Goal: Task Accomplishment & Management: Use online tool/utility

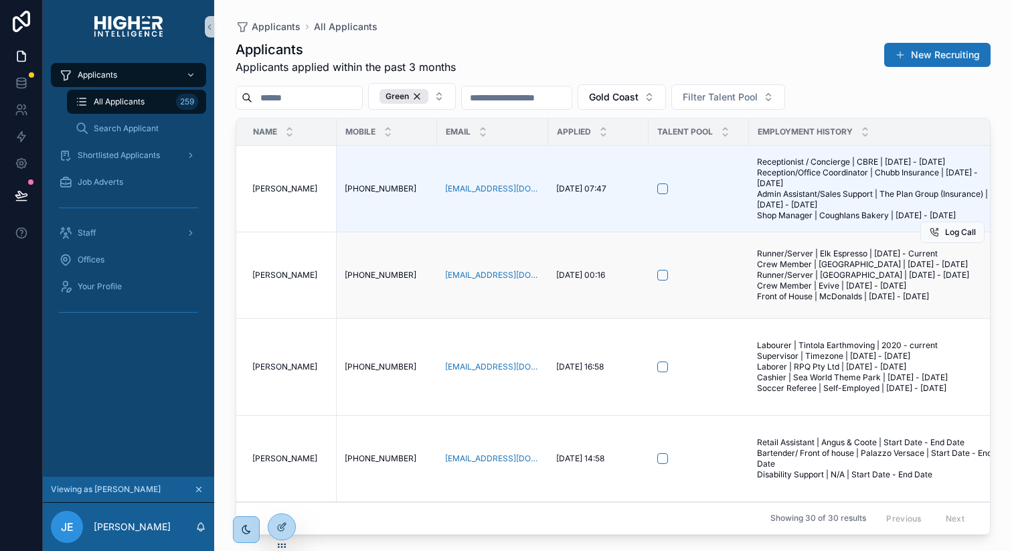
click at [282, 280] on span "[PERSON_NAME]" at bounding box center [284, 275] width 65 height 11
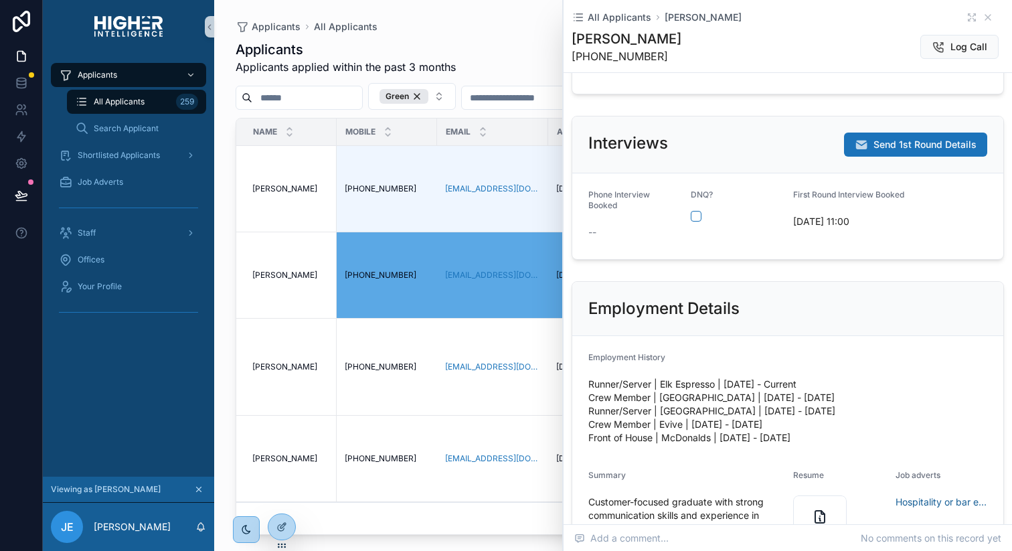
scroll to position [135, 0]
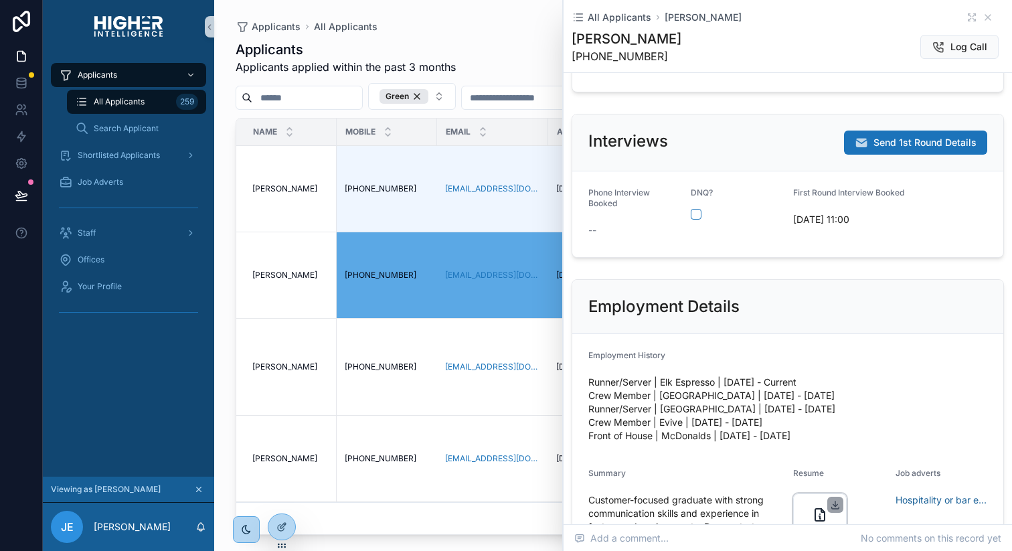
click at [830, 499] on icon "scrollable content" at bounding box center [835, 504] width 11 height 11
click at [983, 17] on icon "scrollable content" at bounding box center [988, 17] width 11 height 11
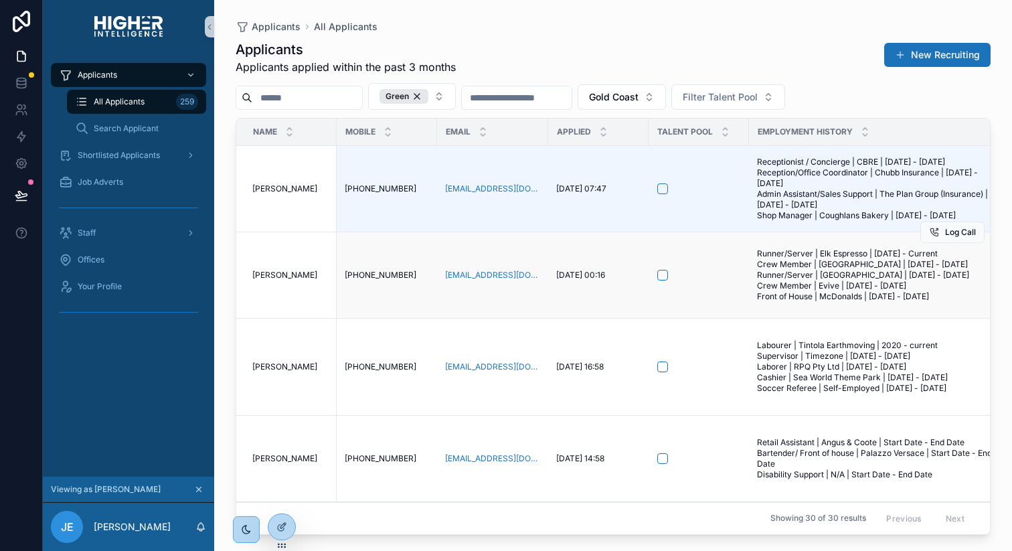
click at [282, 280] on span "Summer Wilkinson" at bounding box center [284, 275] width 65 height 11
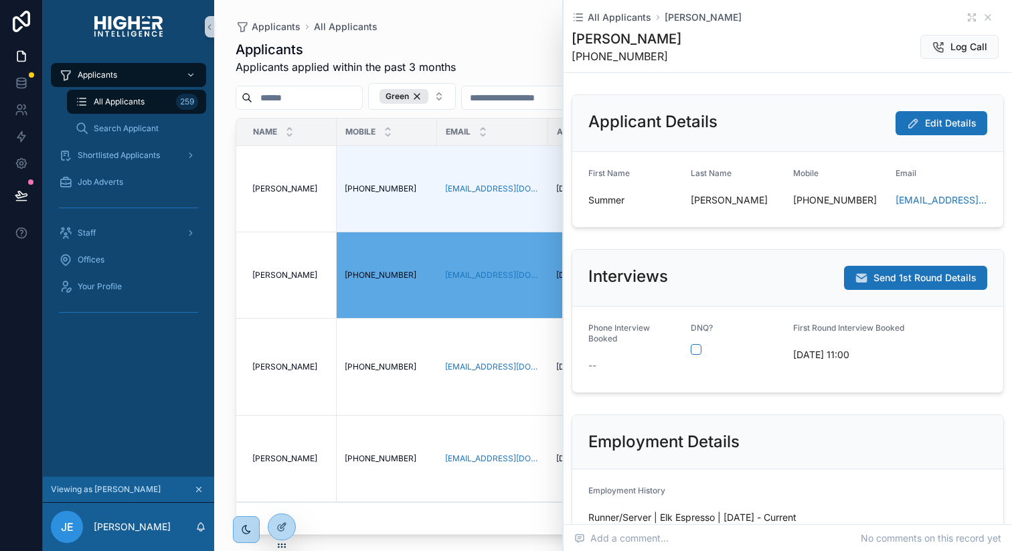
drag, startPoint x: 775, startPoint y: 50, endPoint x: 893, endPoint y: 5, distance: 126.9
click at [776, 50] on div "Summer Wilkinson +61452644348 Log Call" at bounding box center [788, 46] width 432 height 35
click at [985, 18] on icon "scrollable content" at bounding box center [987, 17] width 5 height 5
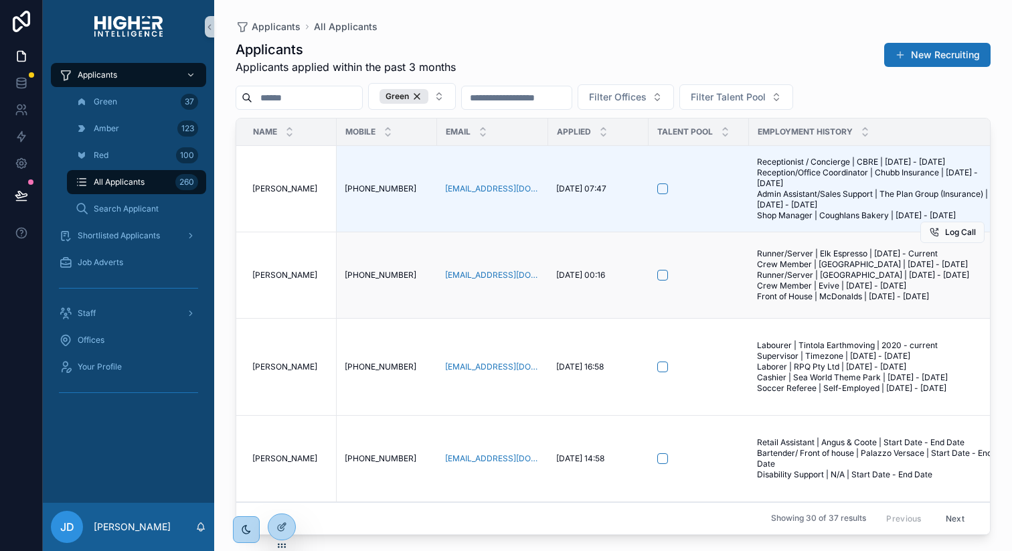
click at [273, 287] on td "[PERSON_NAME] [PERSON_NAME]" at bounding box center [286, 275] width 100 height 86
click at [272, 520] on div at bounding box center [281, 526] width 27 height 25
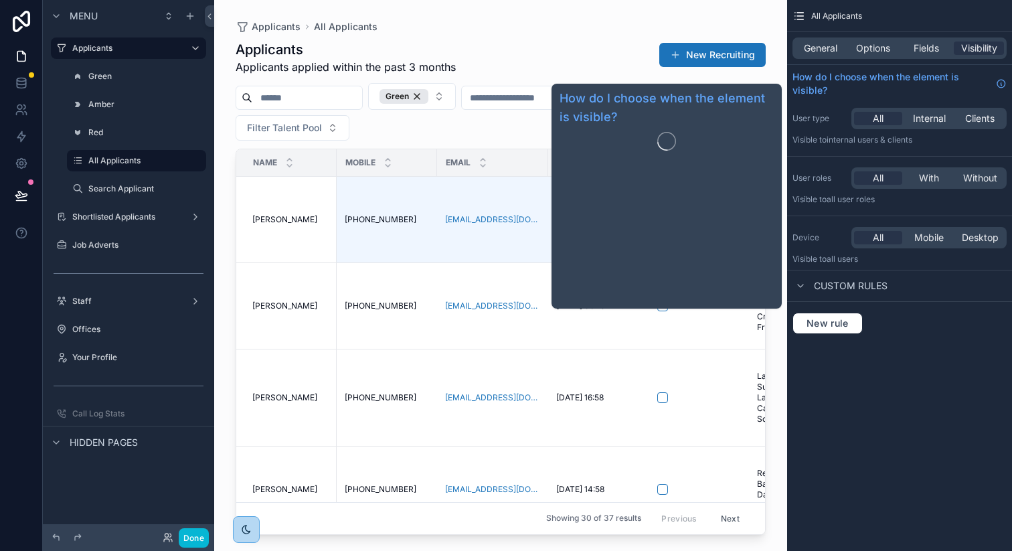
click at [912, 40] on div "General Options Fields Visibility" at bounding box center [900, 47] width 214 height 21
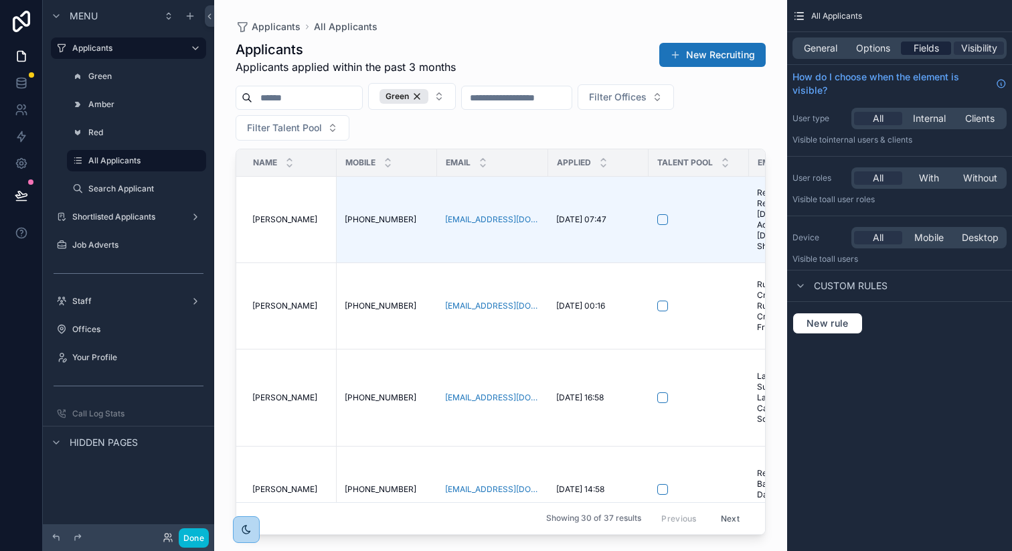
click at [918, 42] on span "Fields" at bounding box center [926, 48] width 25 height 13
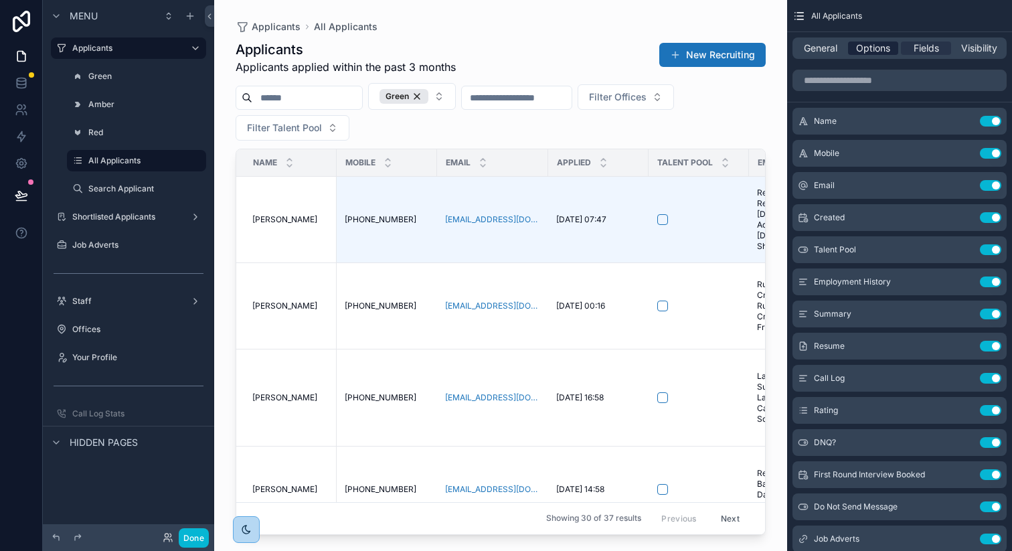
click at [876, 50] on span "Options" at bounding box center [873, 48] width 34 height 13
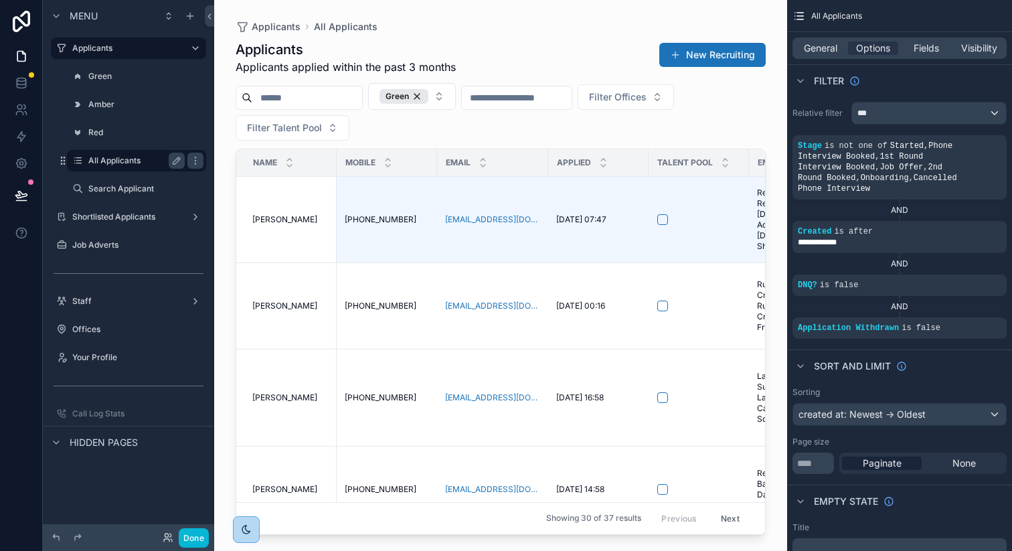
click at [110, 166] on div "All Applicants" at bounding box center [136, 161] width 96 height 16
click at [27, 26] on icon at bounding box center [21, 21] width 17 height 21
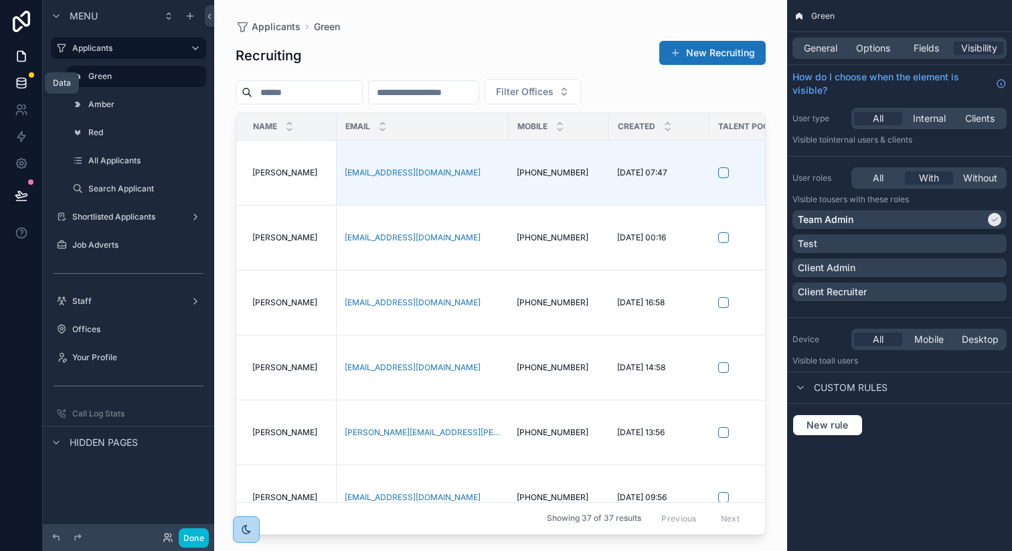
click at [27, 83] on icon at bounding box center [21, 82] width 13 height 13
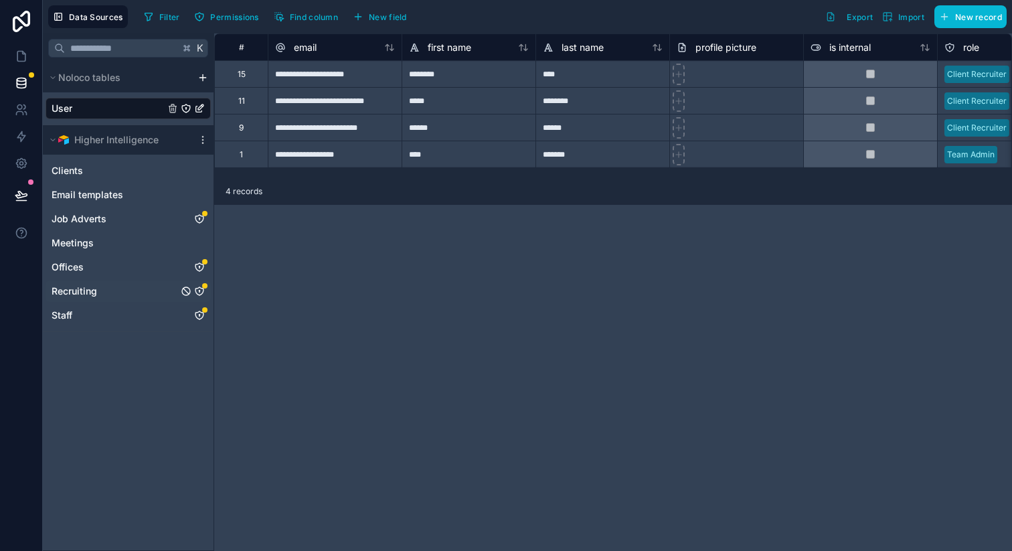
click at [69, 290] on span "Recruiting" at bounding box center [75, 291] width 46 height 13
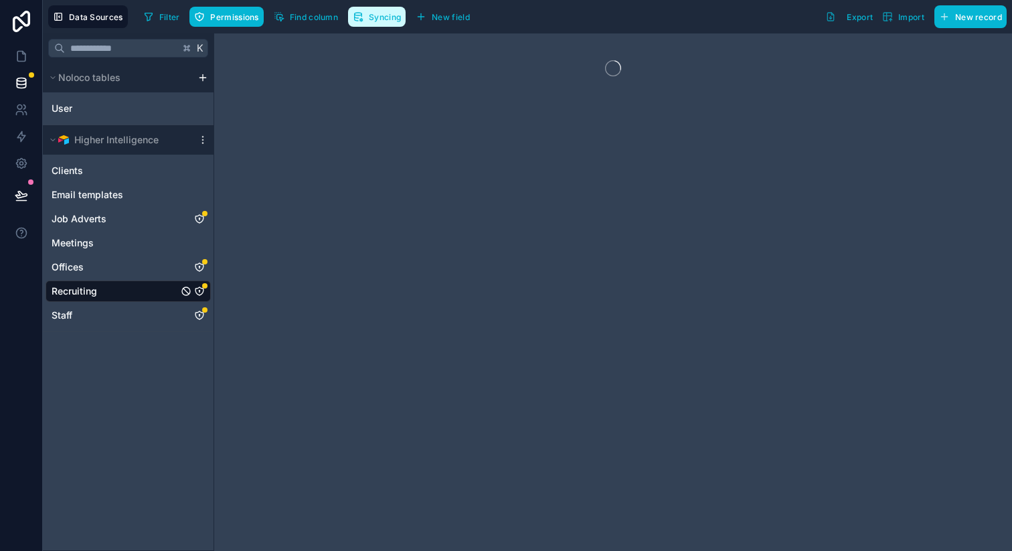
click at [382, 19] on span "Syncing" at bounding box center [385, 17] width 32 height 10
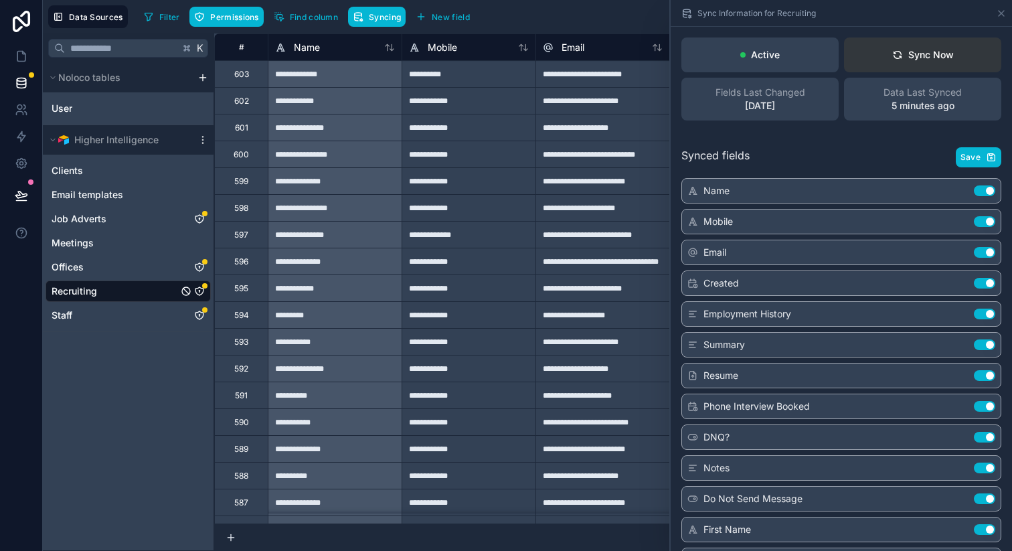
click at [916, 68] on button "Sync Now" at bounding box center [922, 54] width 157 height 35
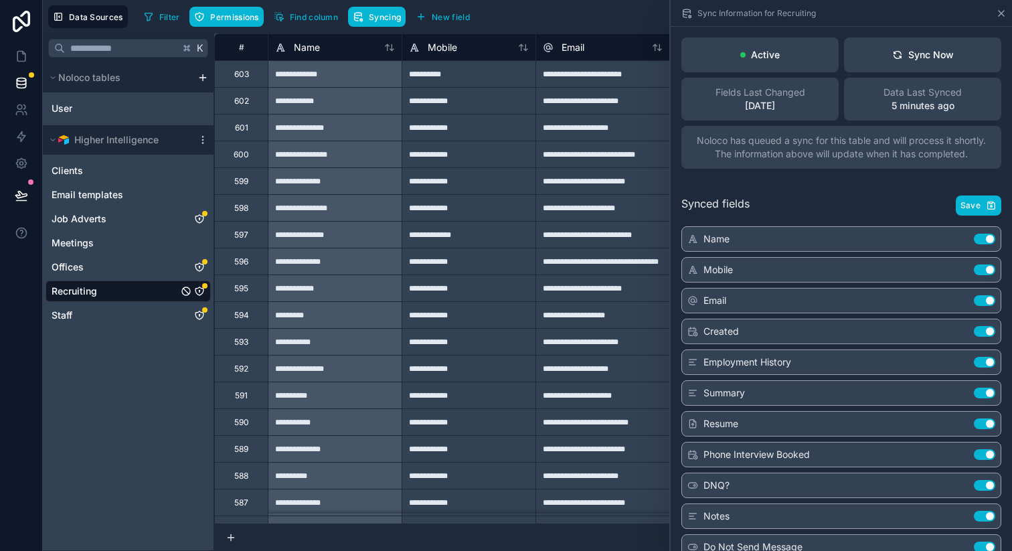
click at [1000, 12] on icon at bounding box center [1001, 13] width 11 height 11
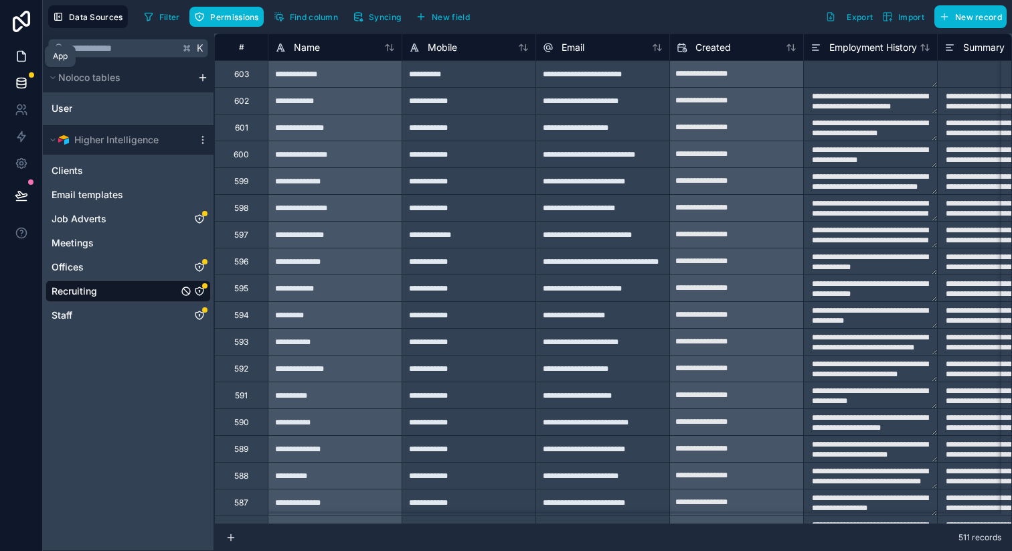
click at [20, 54] on icon at bounding box center [21, 56] width 13 height 13
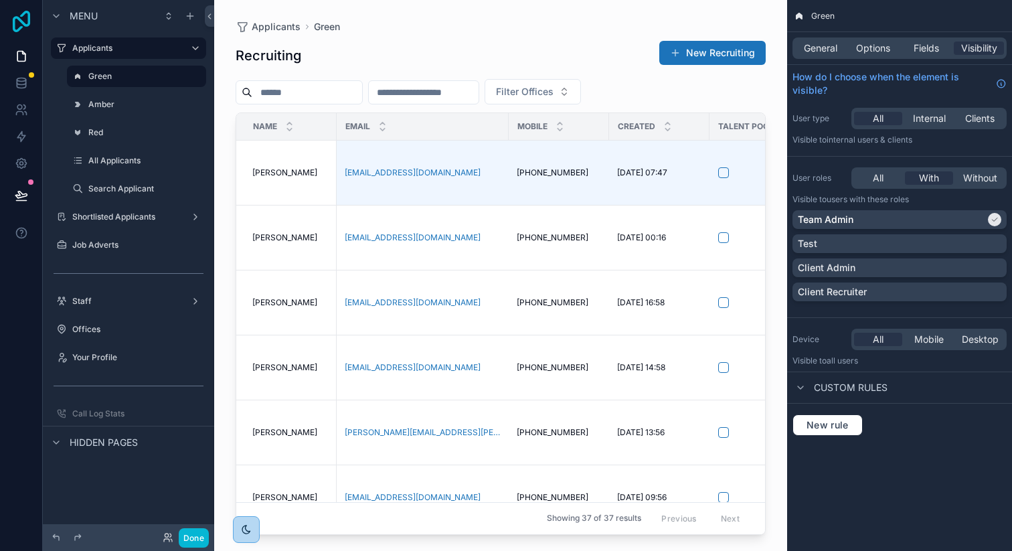
click at [27, 29] on icon at bounding box center [21, 21] width 27 height 21
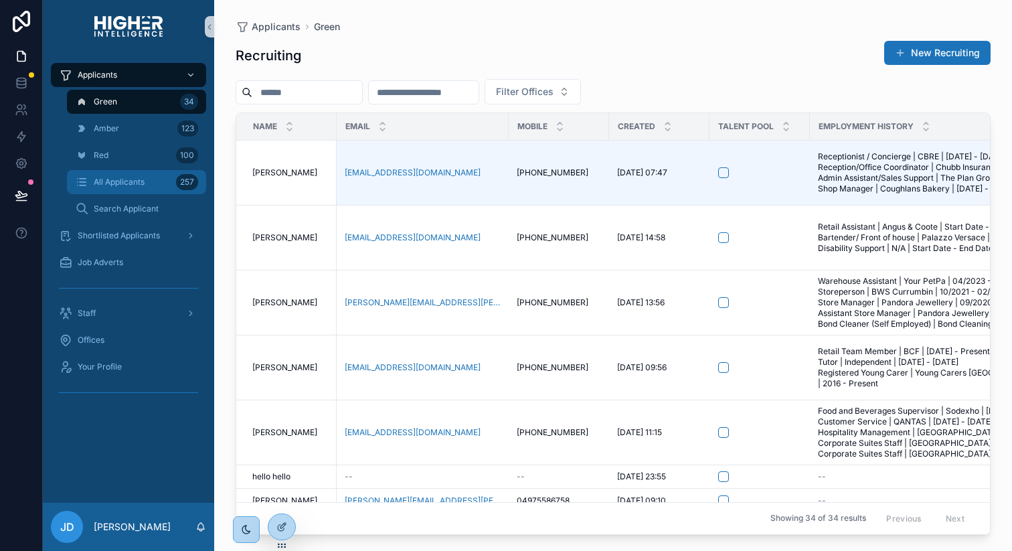
click at [108, 187] on div "All Applicants 257" at bounding box center [136, 181] width 123 height 21
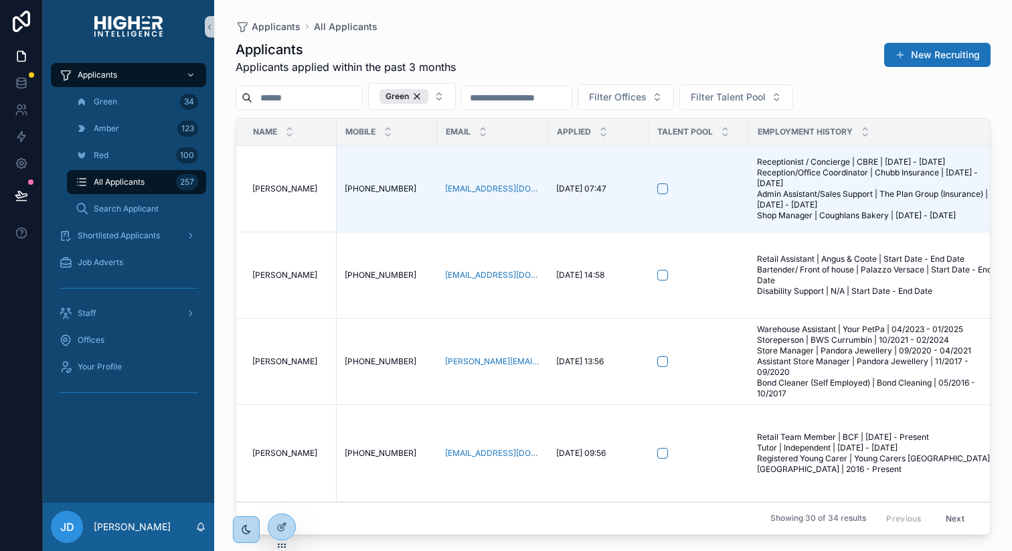
click at [23, 7] on link at bounding box center [21, 21] width 43 height 43
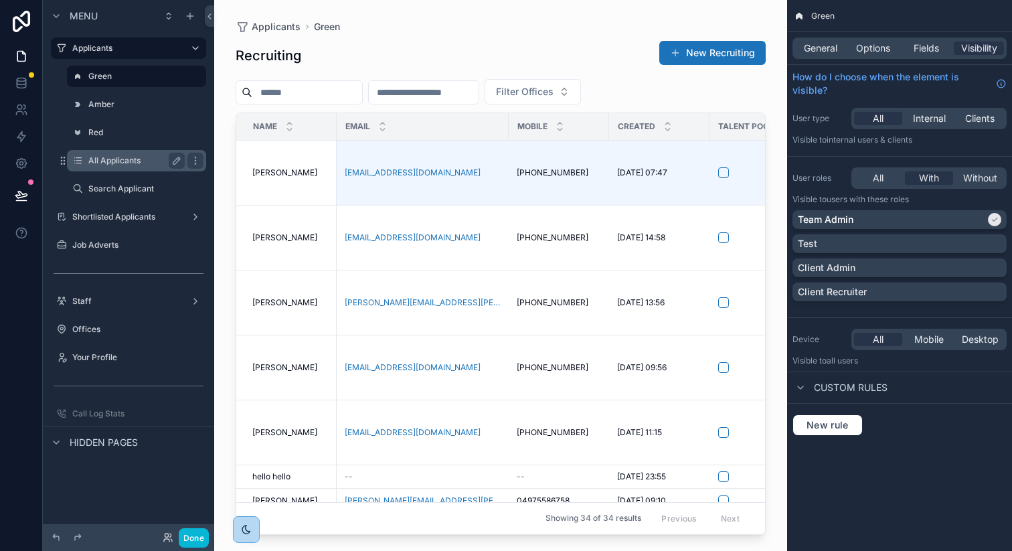
click at [129, 165] on label "All Applicants" at bounding box center [133, 160] width 91 height 11
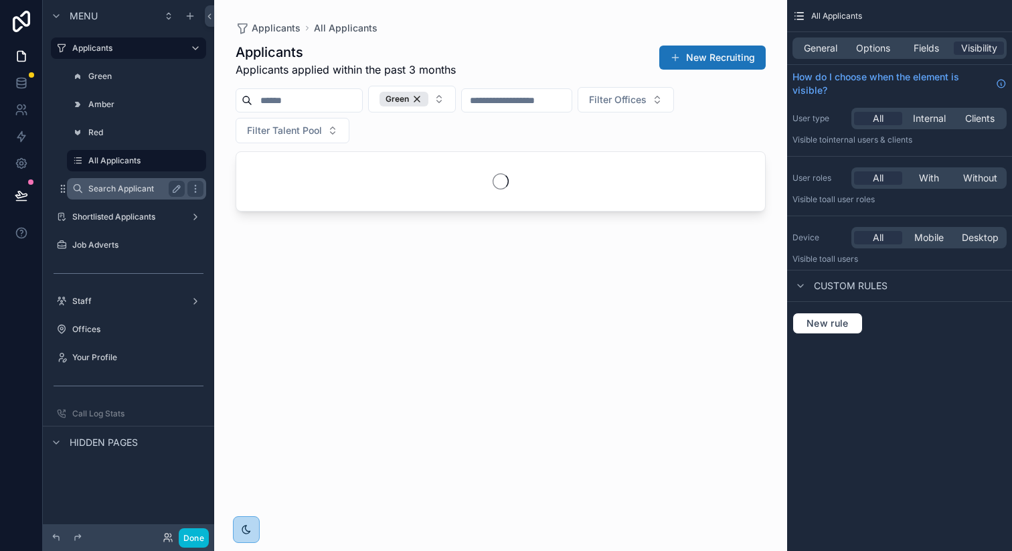
click at [126, 184] on label "Search Applicant" at bounding box center [133, 188] width 91 height 11
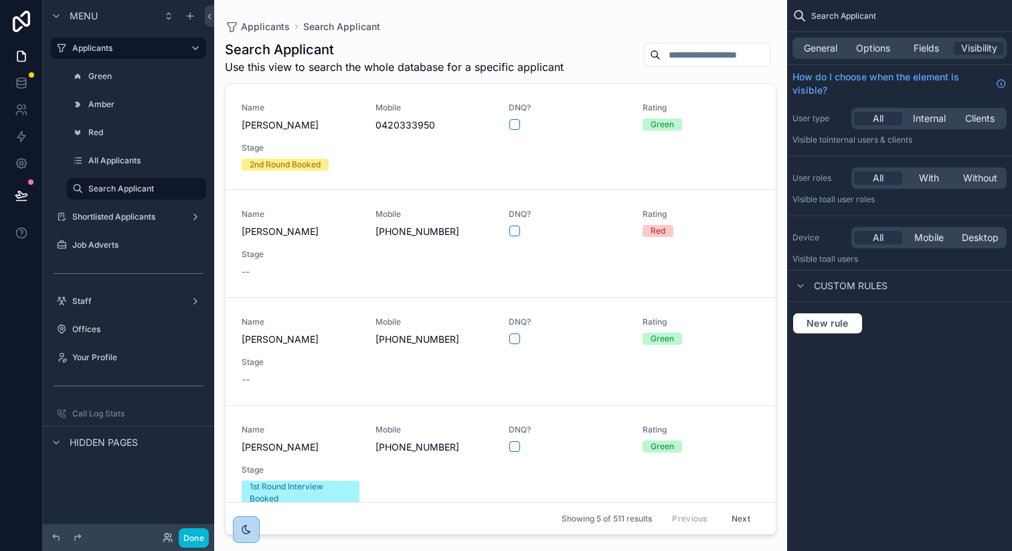
click at [666, 57] on div "scrollable content" at bounding box center [500, 267] width 573 height 535
click at [670, 55] on input "scrollable content" at bounding box center [716, 55] width 110 height 19
type input "******"
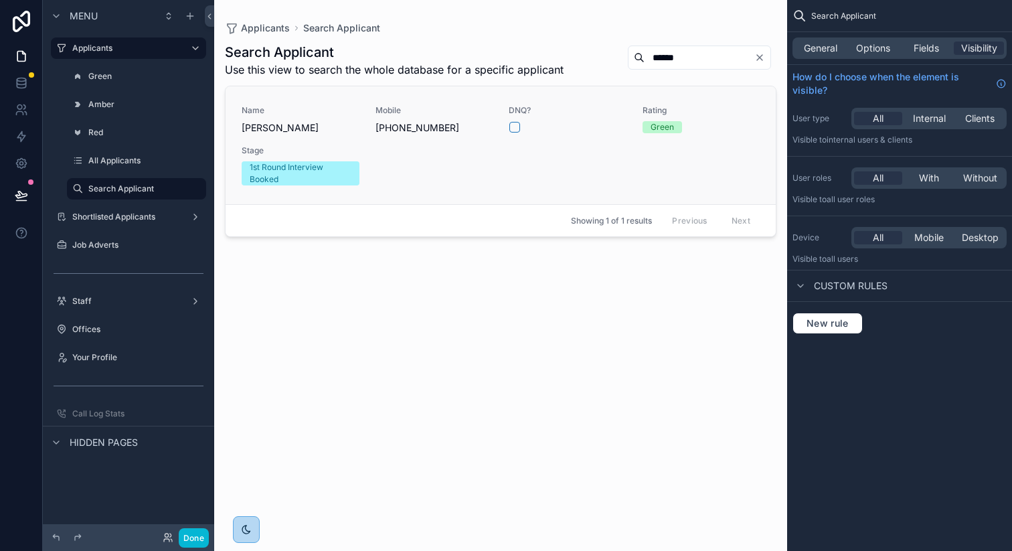
click at [405, 153] on div "Name [PERSON_NAME] Mobile [PHONE_NUMBER] DNQ? Rating Green Stage 1st Round Inte…" at bounding box center [501, 145] width 518 height 80
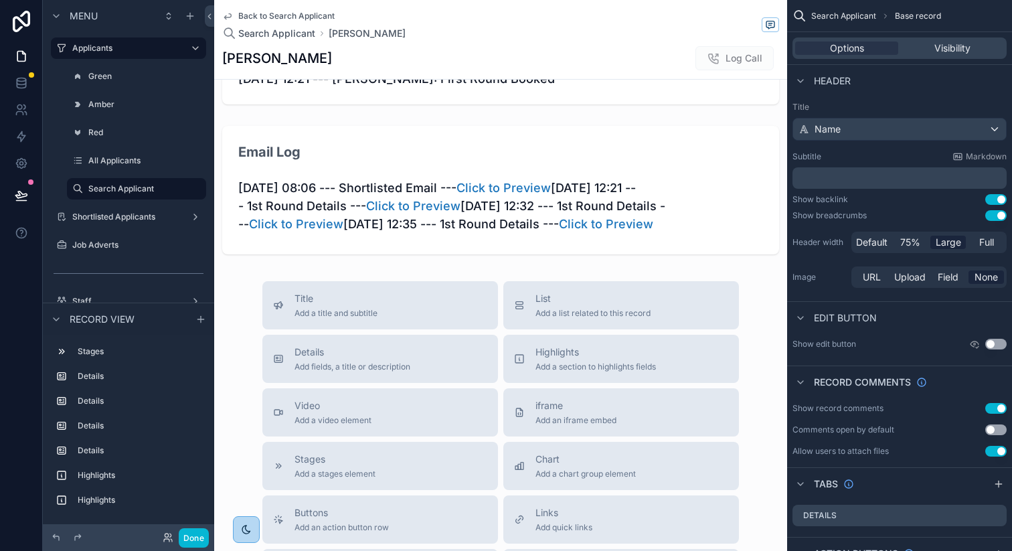
scroll to position [1113, 0]
click at [27, 13] on icon at bounding box center [21, 21] width 17 height 21
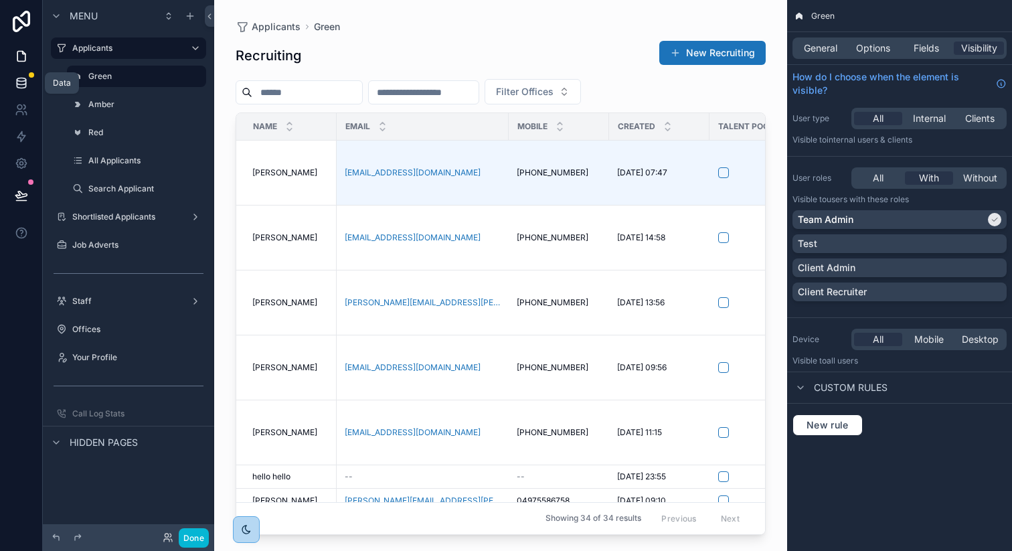
click at [23, 80] on icon at bounding box center [21, 79] width 9 height 3
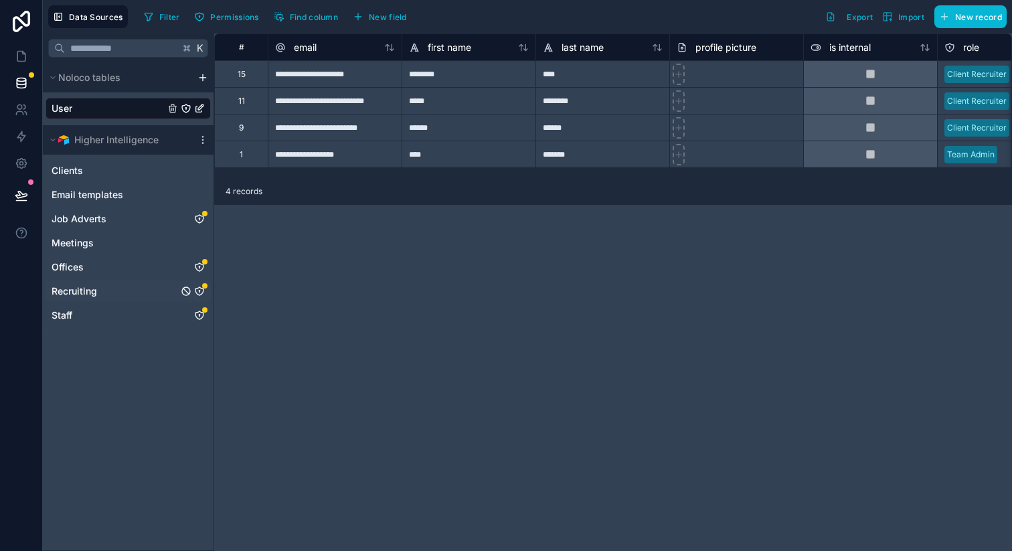
click at [74, 287] on span "Recruiting" at bounding box center [75, 291] width 46 height 13
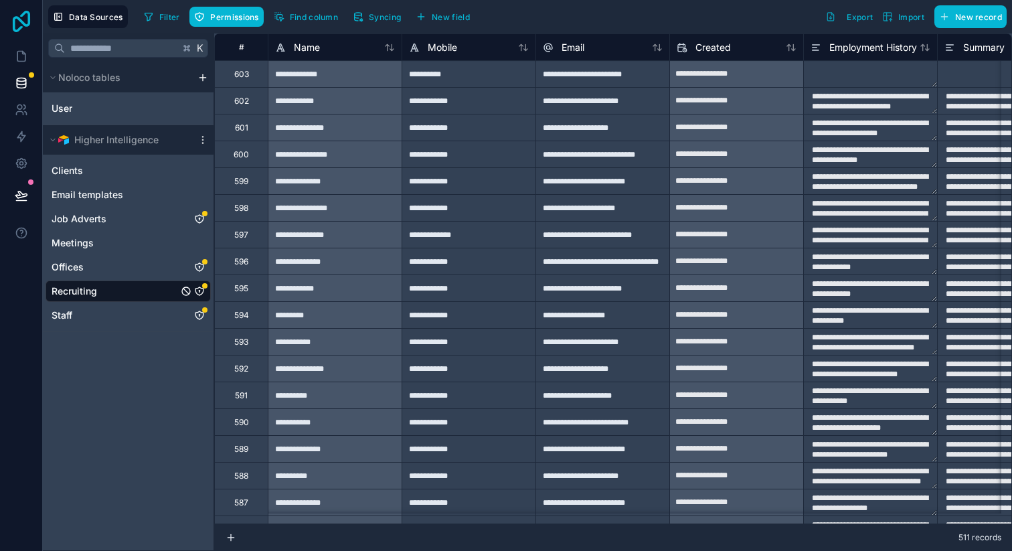
click at [21, 25] on icon at bounding box center [21, 21] width 27 height 21
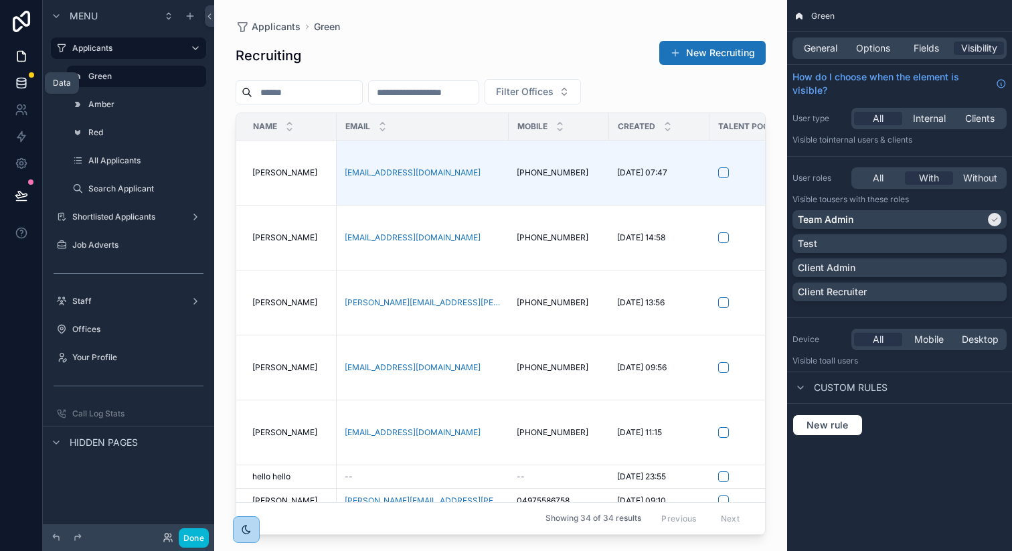
click at [22, 83] on icon at bounding box center [21, 82] width 13 height 13
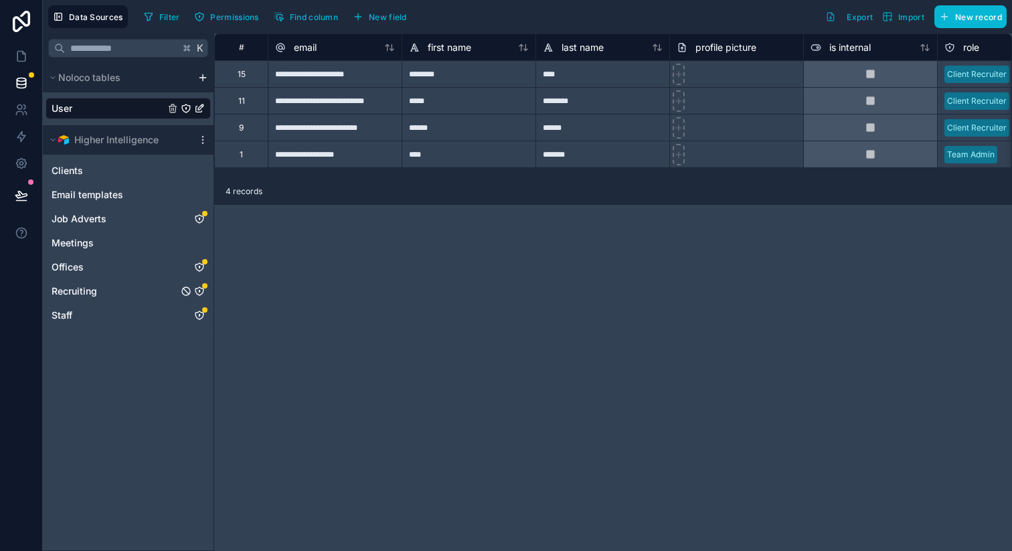
drag, startPoint x: 77, startPoint y: 295, endPoint x: 154, endPoint y: 278, distance: 78.9
click at [76, 295] on span "Recruiting" at bounding box center [75, 291] width 46 height 13
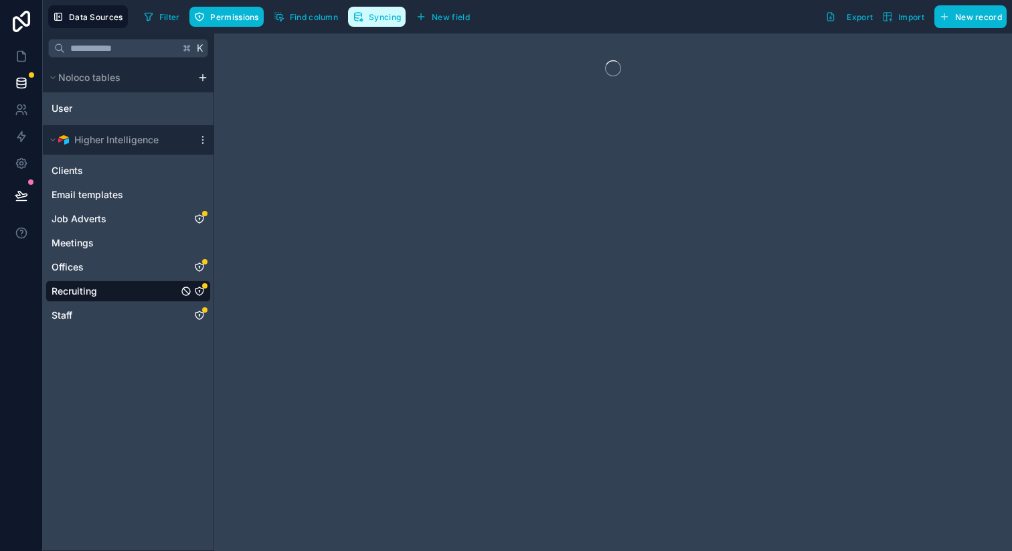
click at [377, 17] on span "Syncing" at bounding box center [385, 17] width 32 height 10
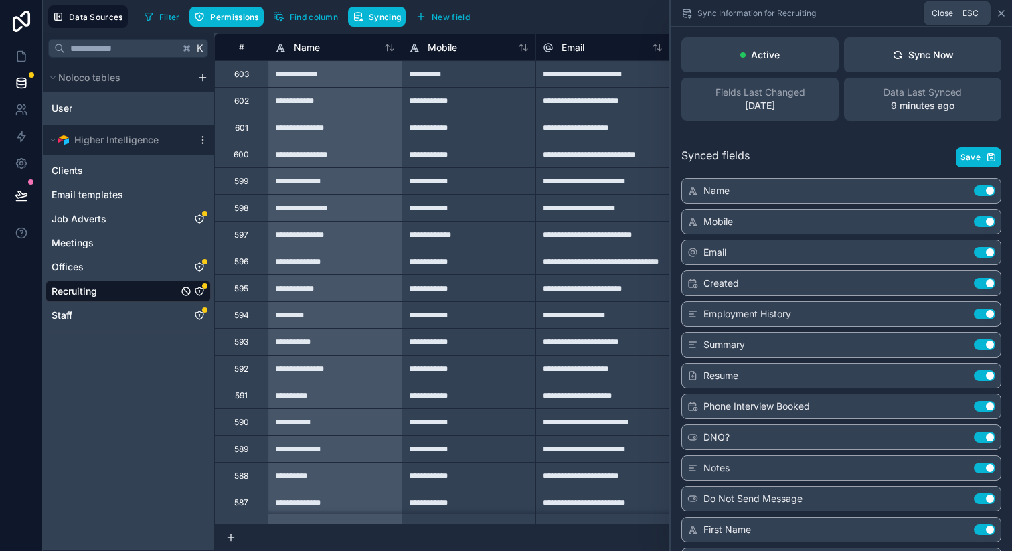
click at [1002, 13] on icon at bounding box center [1001, 13] width 5 height 5
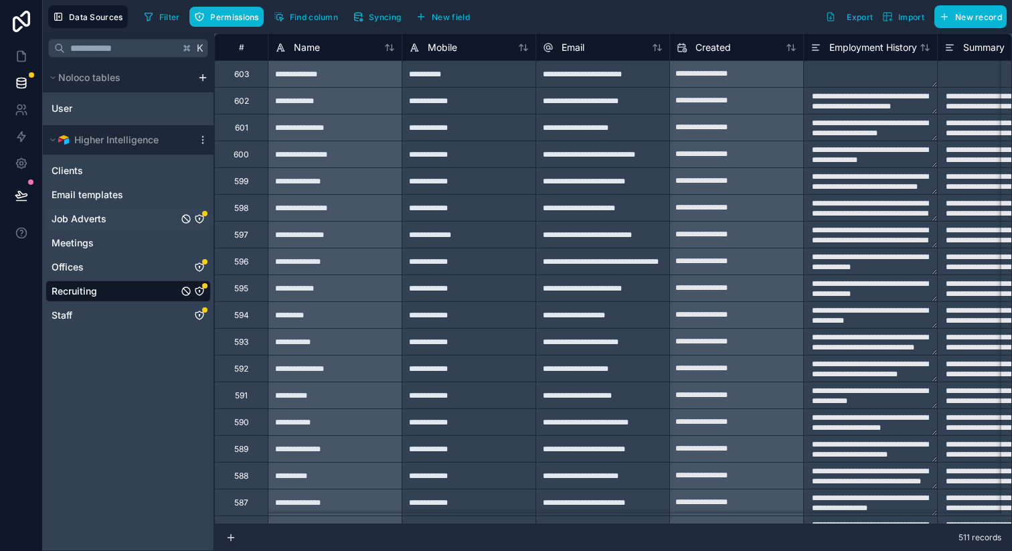
click at [100, 216] on span "Job Adverts" at bounding box center [79, 218] width 55 height 13
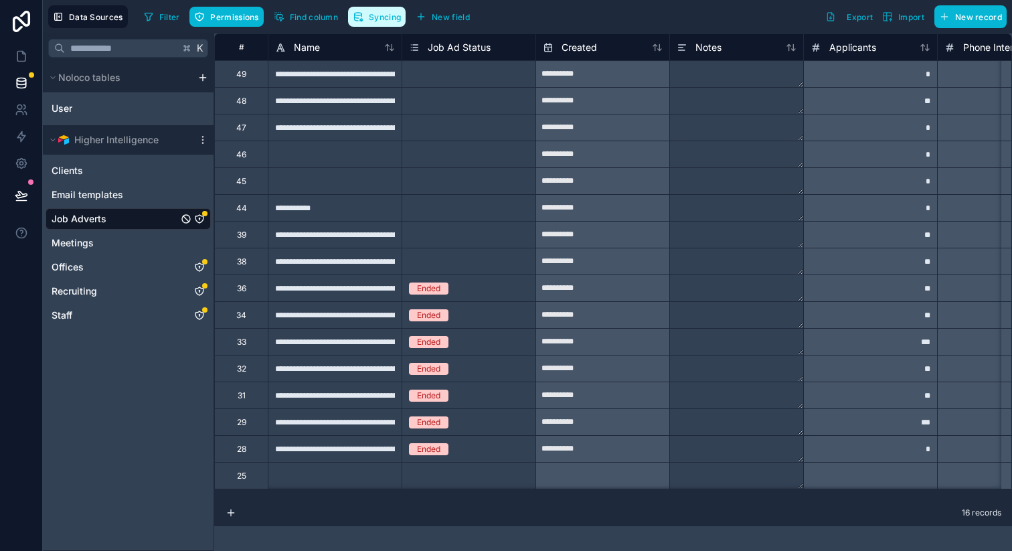
click at [374, 18] on span "Syncing" at bounding box center [385, 17] width 32 height 10
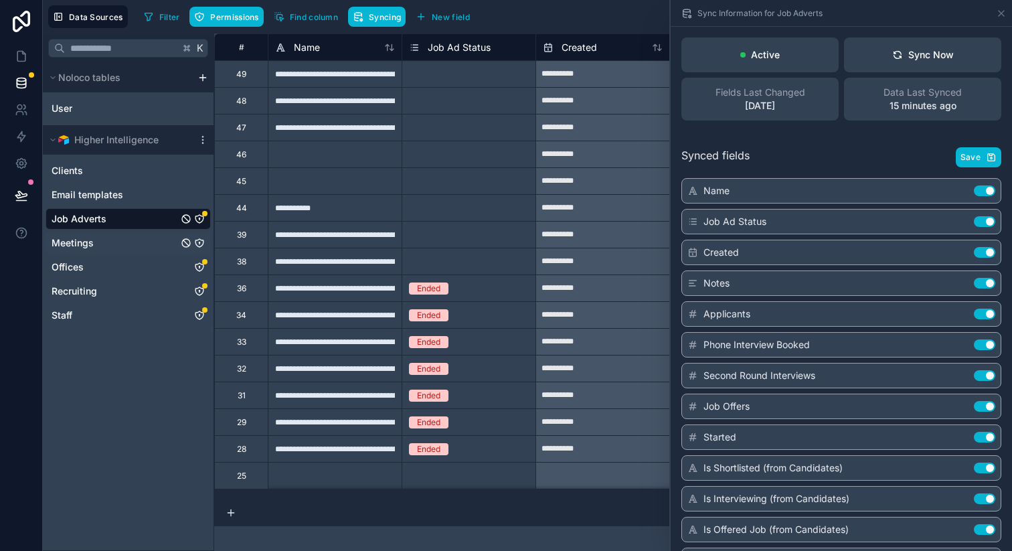
click at [96, 245] on div "Meetings" at bounding box center [128, 242] width 165 height 21
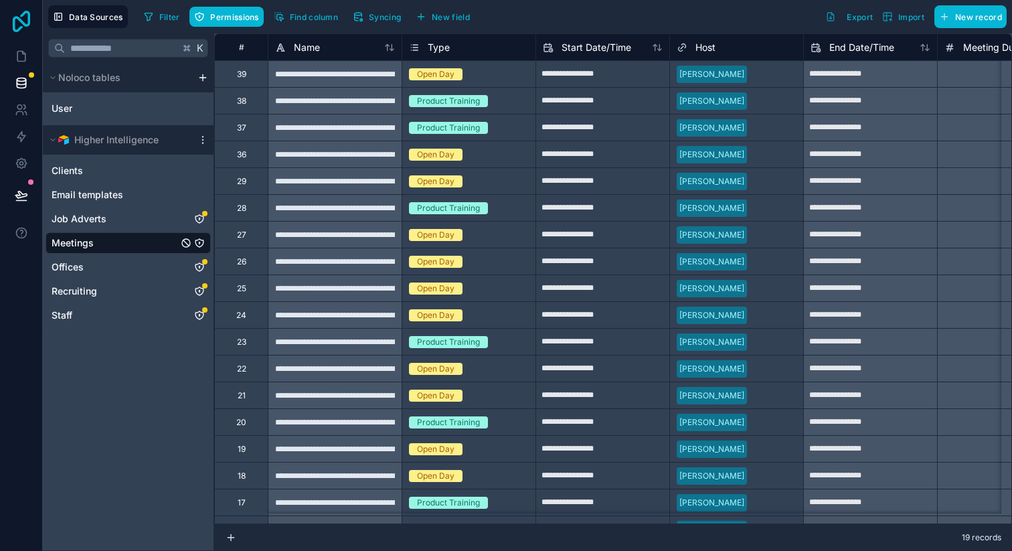
click at [23, 28] on icon at bounding box center [21, 21] width 27 height 21
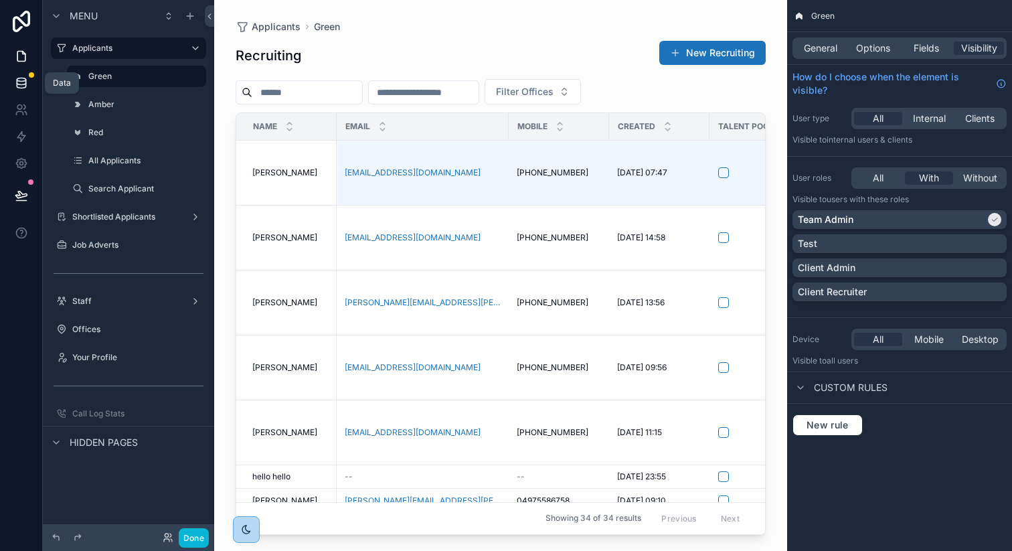
click at [17, 79] on icon at bounding box center [21, 82] width 13 height 13
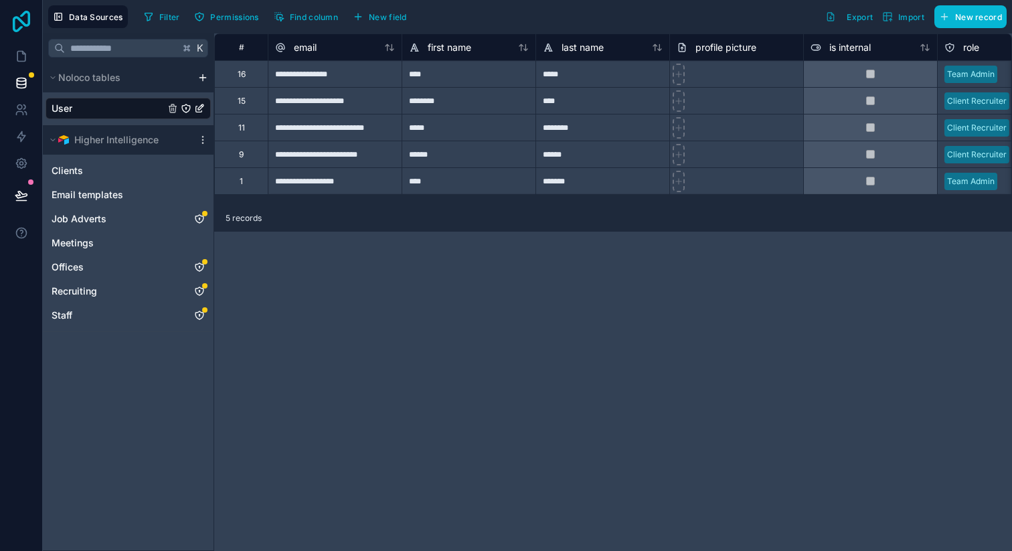
click at [27, 19] on icon at bounding box center [21, 21] width 27 height 21
